Goal: Transaction & Acquisition: Subscribe to service/newsletter

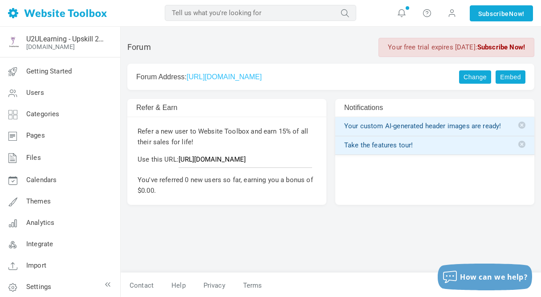
click at [498, 48] on link "Subscribe Now!" at bounding box center [501, 47] width 48 height 8
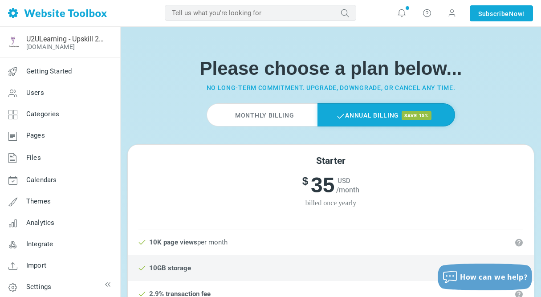
click at [272, 116] on label "Monthly Billing" at bounding box center [262, 114] width 110 height 23
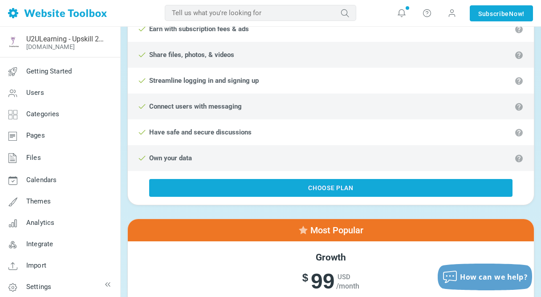
scroll to position [409, 0]
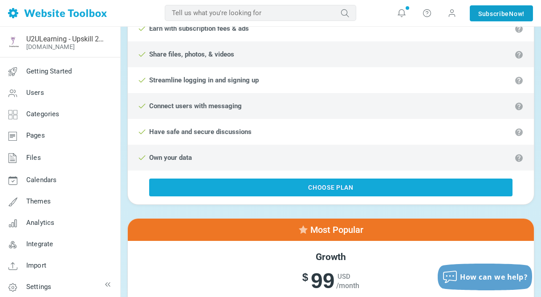
click at [508, 12] on link "Subscribe Now!" at bounding box center [501, 13] width 63 height 16
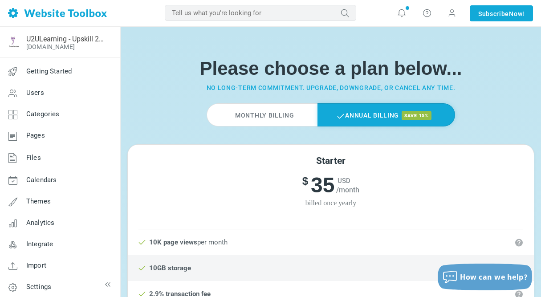
click at [264, 118] on label "Monthly Billing" at bounding box center [262, 114] width 110 height 23
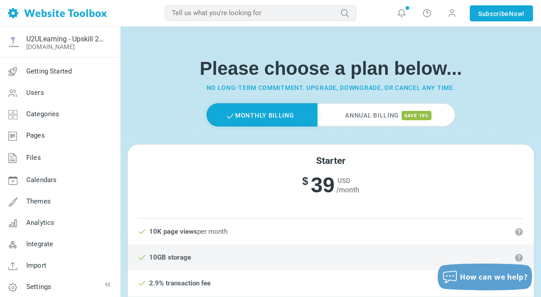
click at [406, 199] on div "Starter $ 39 USD /month $ 35 USD /month billed once yearly" at bounding box center [331, 177] width 406 height 64
click at [495, 124] on div "Monthly Billing Annual Billing save 15%" at bounding box center [330, 123] width 407 height 41
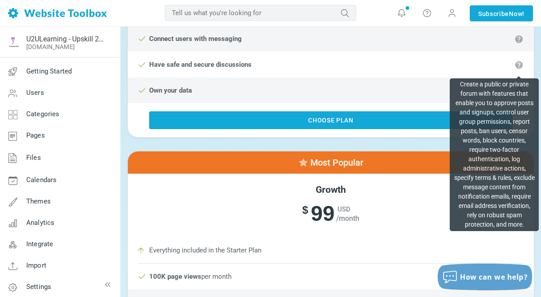
scroll to position [392, 0]
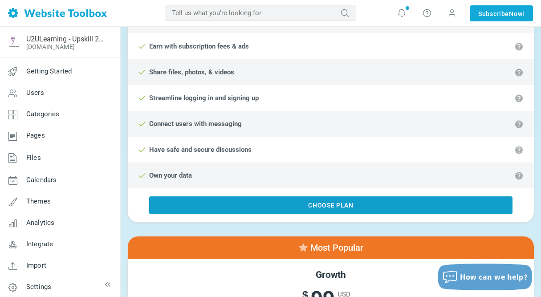
click at [356, 206] on link "Choose Plan" at bounding box center [330, 205] width 363 height 18
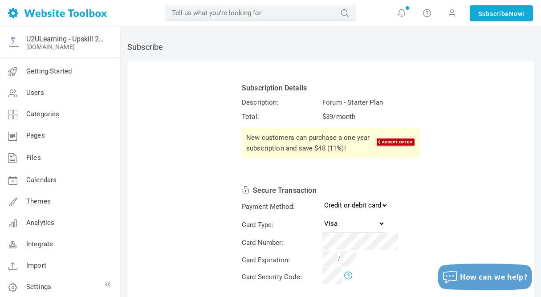
scroll to position [56, 0]
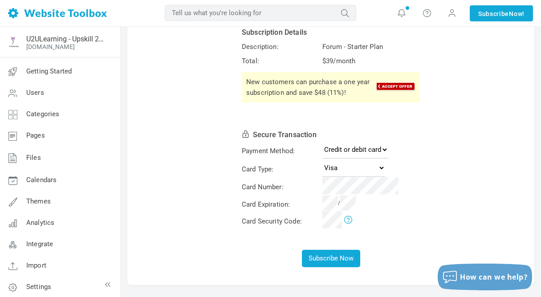
click at [457, 178] on form "Subscription Details Description: Forum - Starter Plan Total: $ 39 /month New c…" at bounding box center [330, 145] width 407 height 280
click at [342, 205] on small "/" at bounding box center [338, 203] width 33 height 6
click at [335, 255] on button "Subscribe Now" at bounding box center [331, 258] width 58 height 17
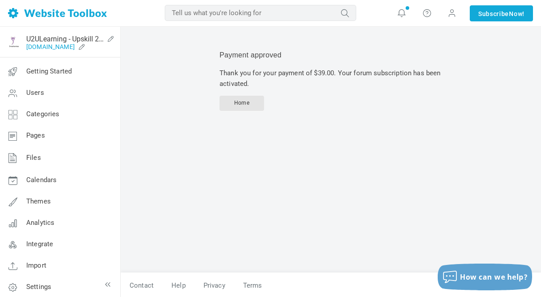
click at [69, 47] on link "[DOMAIN_NAME]" at bounding box center [50, 46] width 49 height 7
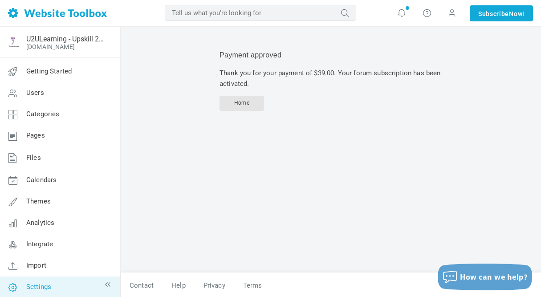
click at [39, 285] on span "Settings" at bounding box center [38, 287] width 25 height 8
